Goal: Contribute content: Add original content to the website for others to see

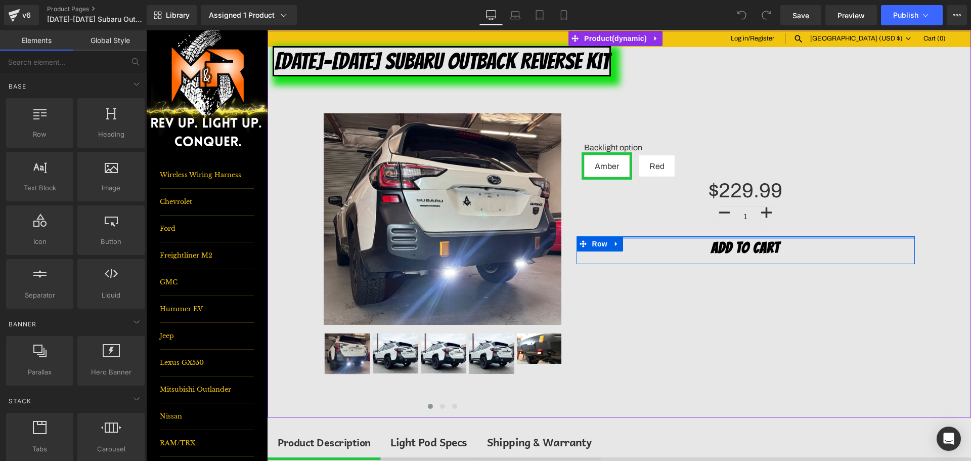
scroll to position [202, 0]
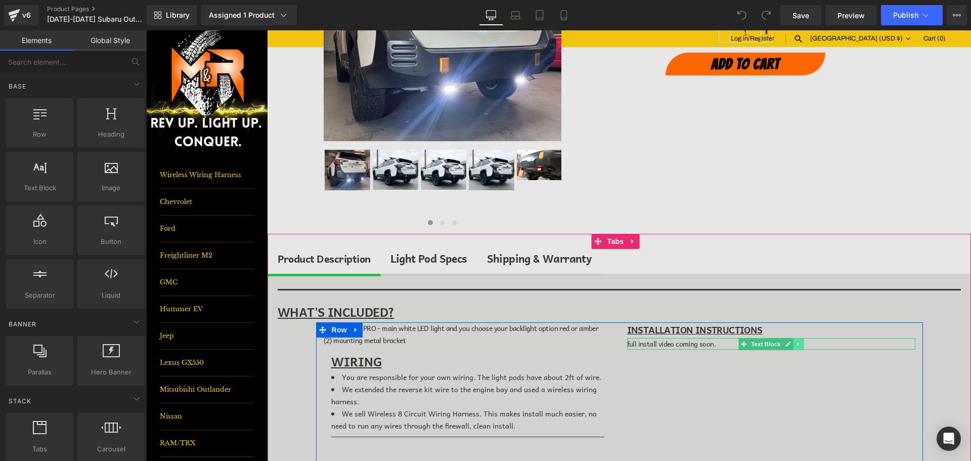
click at [795, 344] on icon at bounding box center [798, 344] width 6 height 6
click at [800, 346] on icon at bounding box center [803, 344] width 6 height 6
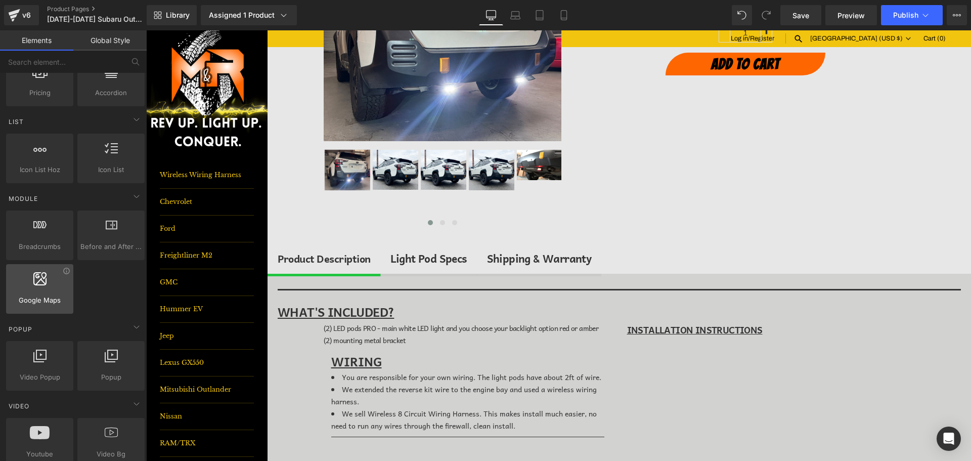
scroll to position [556, 0]
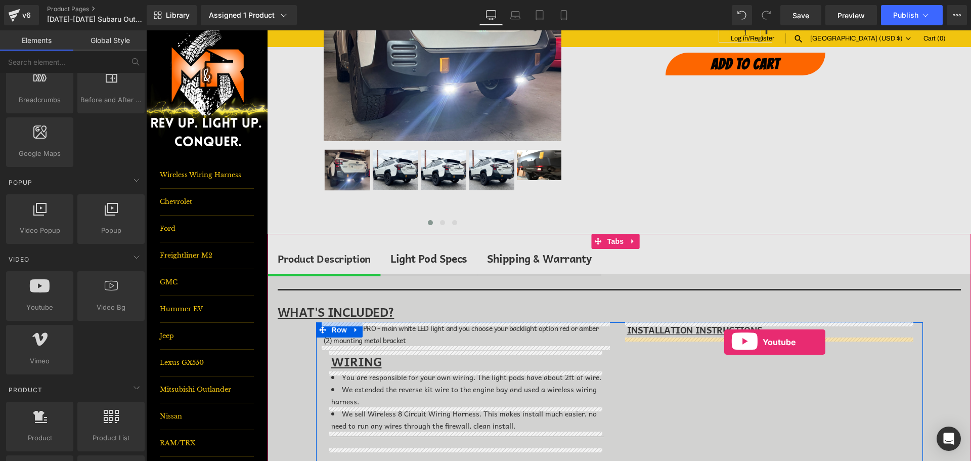
drag, startPoint x: 195, startPoint y: 326, endPoint x: 724, endPoint y: 342, distance: 529.2
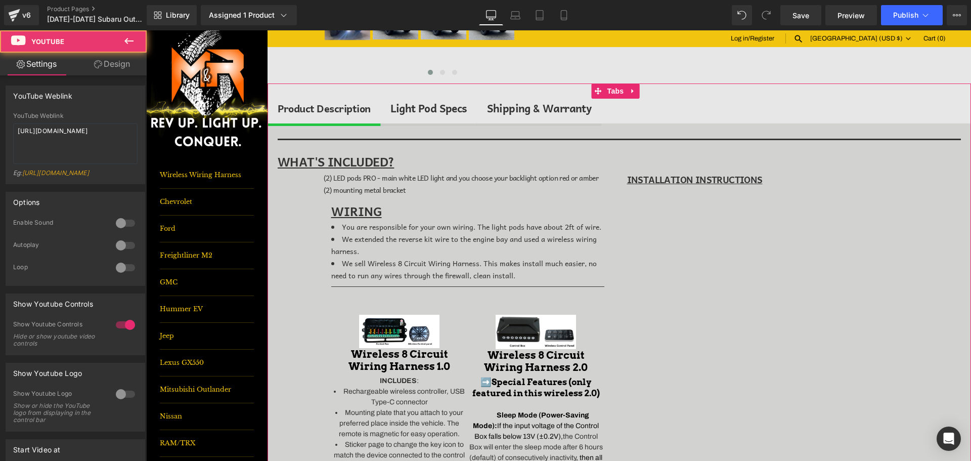
scroll to position [354, 0]
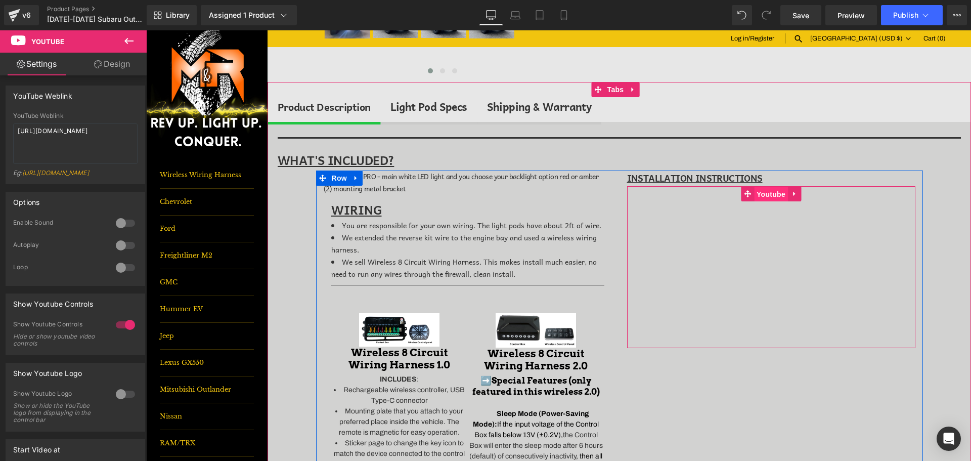
click at [775, 194] on span "Youtube" at bounding box center [771, 194] width 34 height 15
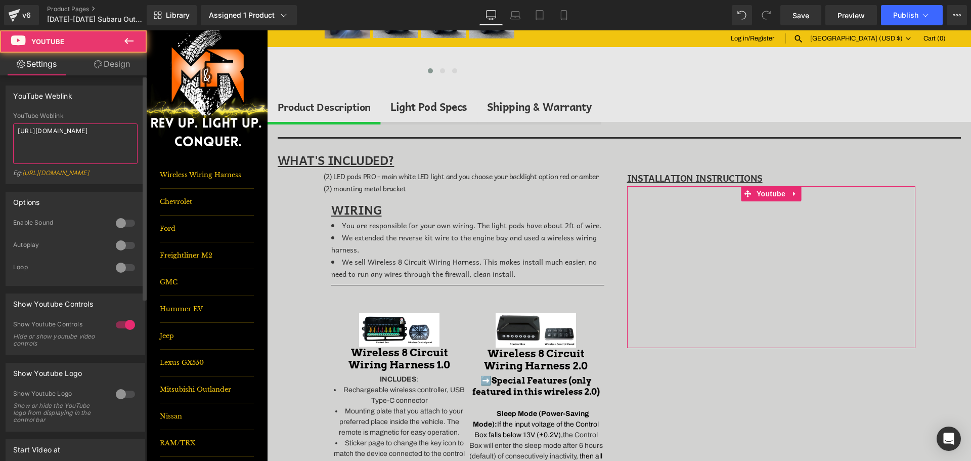
click at [94, 135] on textarea "[URL][DOMAIN_NAME]" at bounding box center [75, 143] width 124 height 40
paste textarea "[DOMAIN_NAME][URL]"
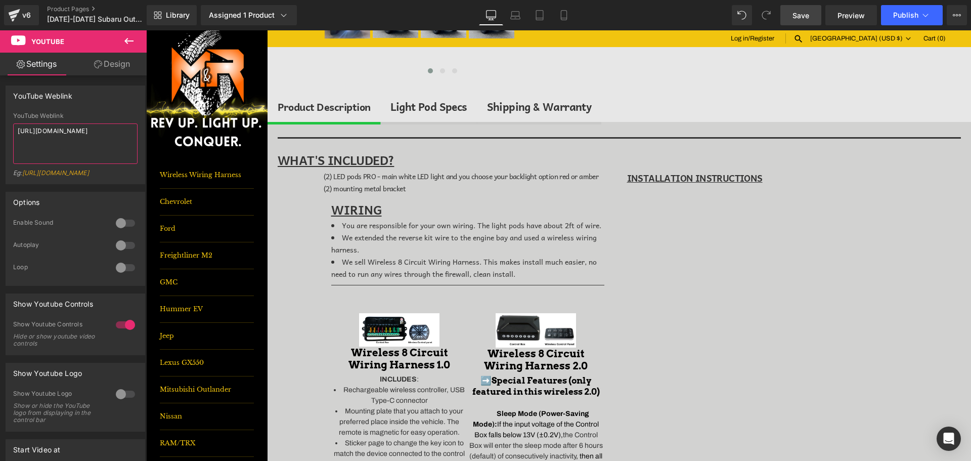
type textarea "[URL][DOMAIN_NAME]"
click at [802, 13] on span "Save" at bounding box center [800, 15] width 17 height 11
click at [792, 16] on link "Save" at bounding box center [800, 15] width 41 height 20
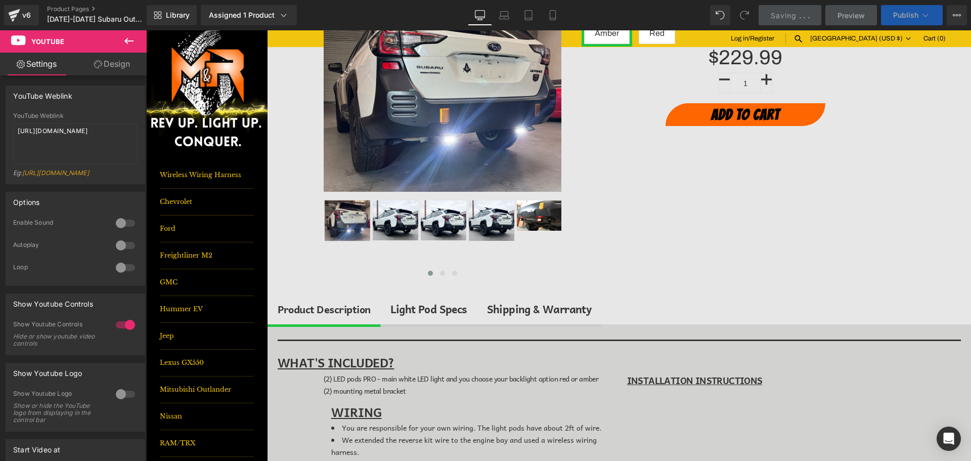
click at [917, 10] on button "Publish" at bounding box center [912, 15] width 62 height 20
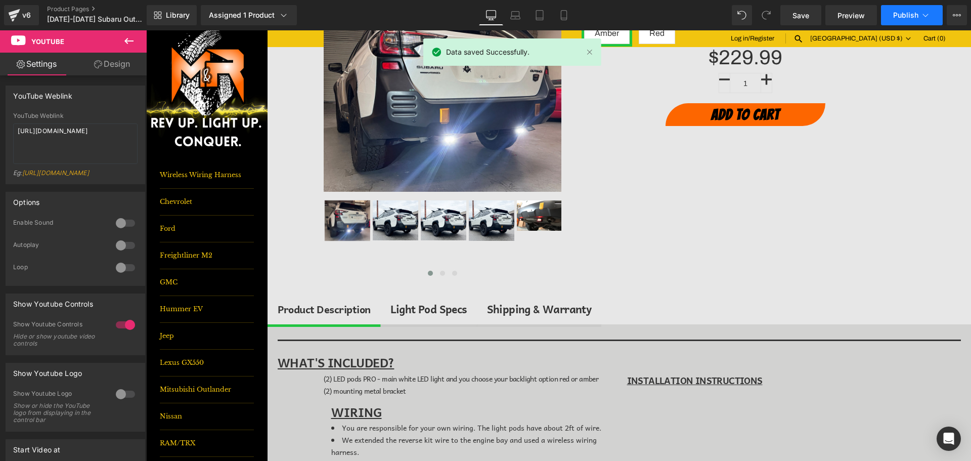
click at [918, 10] on button "Publish" at bounding box center [912, 15] width 62 height 20
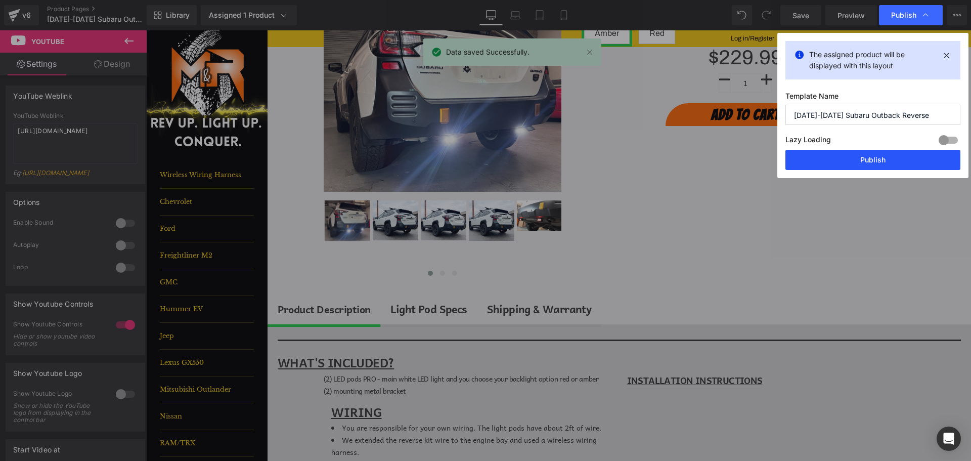
click at [888, 161] on button "Publish" at bounding box center [872, 160] width 175 height 20
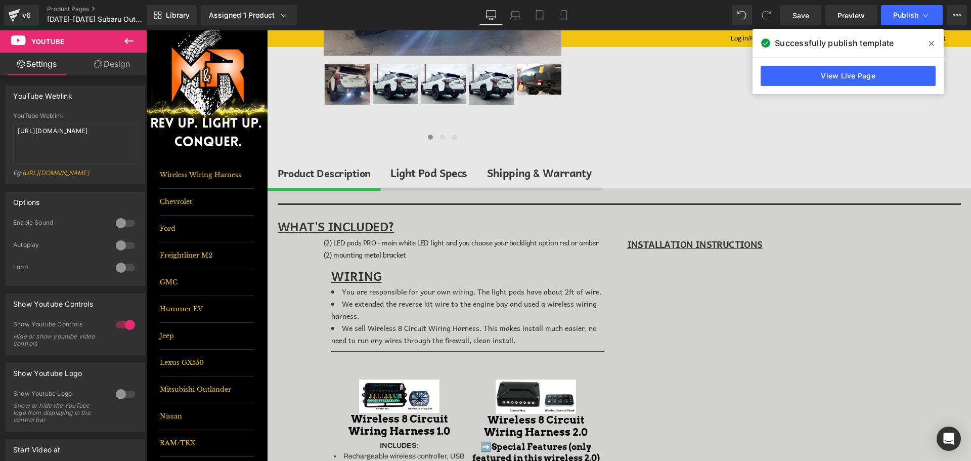
scroll to position [303, 0]
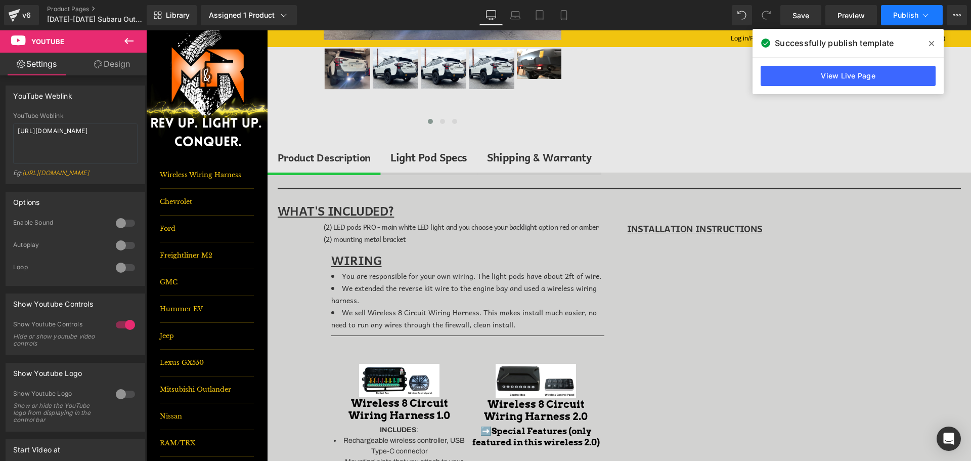
click at [892, 15] on button "Publish" at bounding box center [912, 15] width 62 height 20
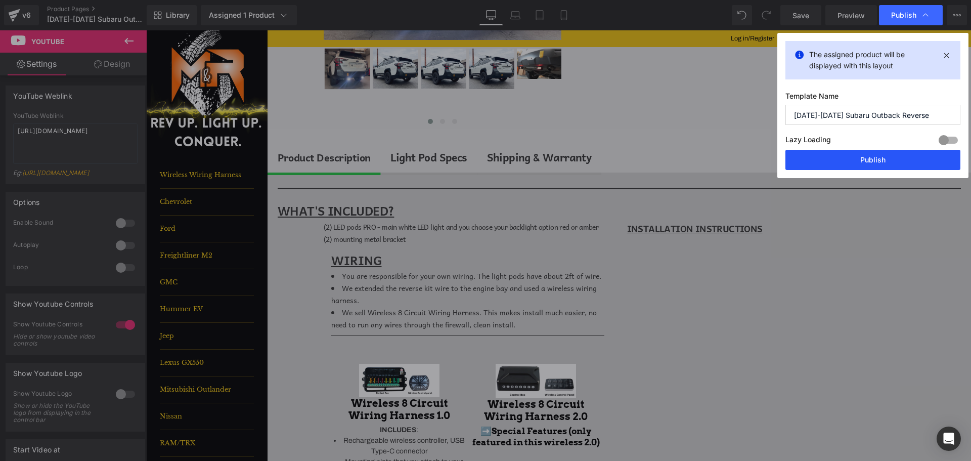
click at [862, 164] on button "Publish" at bounding box center [872, 160] width 175 height 20
